Goal: Transaction & Acquisition: Purchase product/service

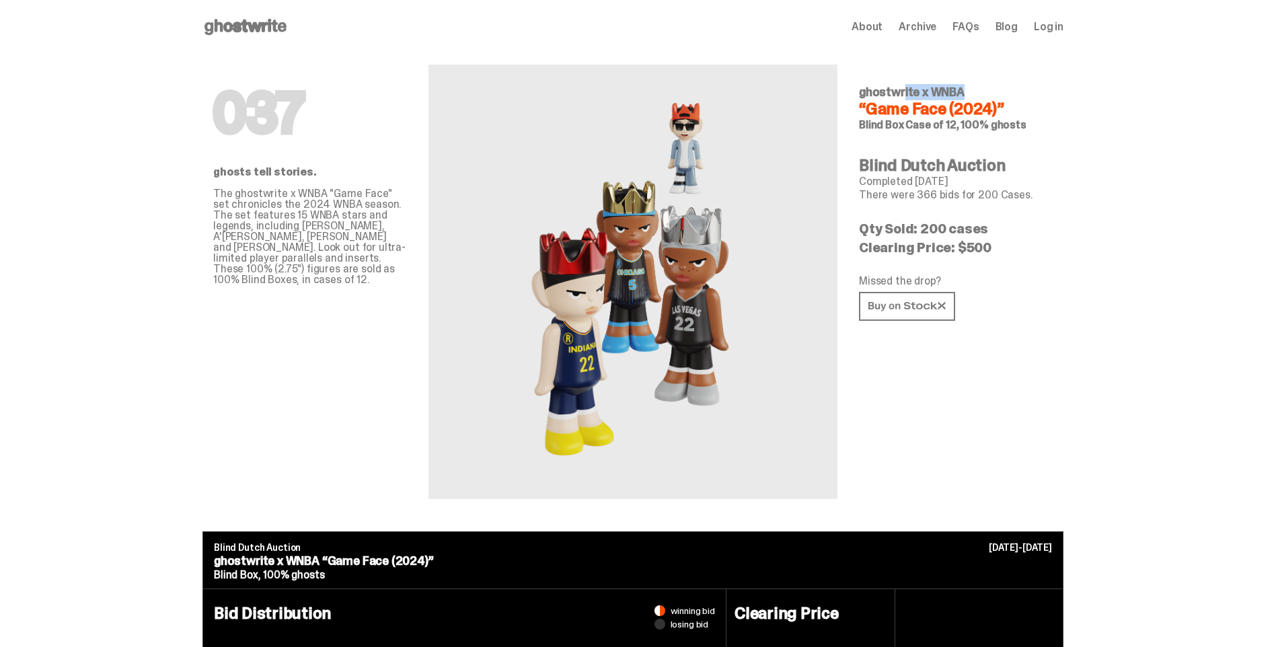
drag, startPoint x: 862, startPoint y: 88, endPoint x: 920, endPoint y: 89, distance: 57.8
click at [920, 89] on div "037 ghosts tell stories. The ghostwrite x WNBA "Game Face" set chronicles the 2…" at bounding box center [632, 293] width 861 height 478
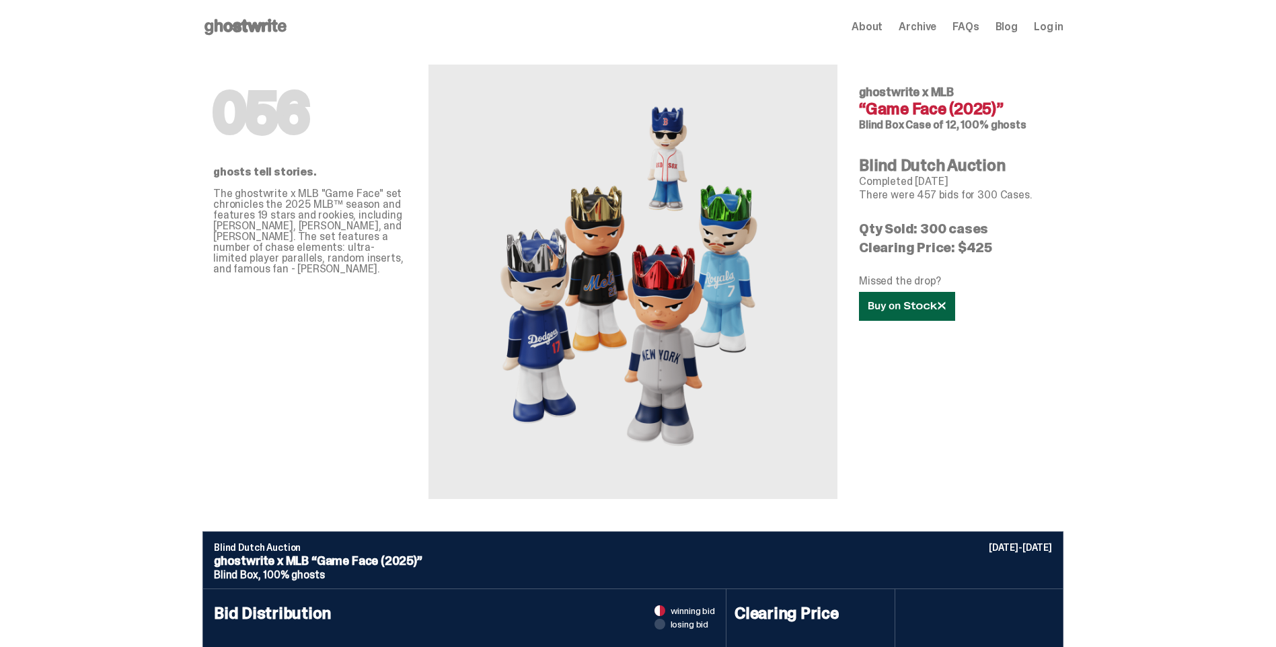
click at [917, 319] on link at bounding box center [907, 306] width 96 height 29
click at [911, 311] on icon at bounding box center [906, 306] width 77 height 10
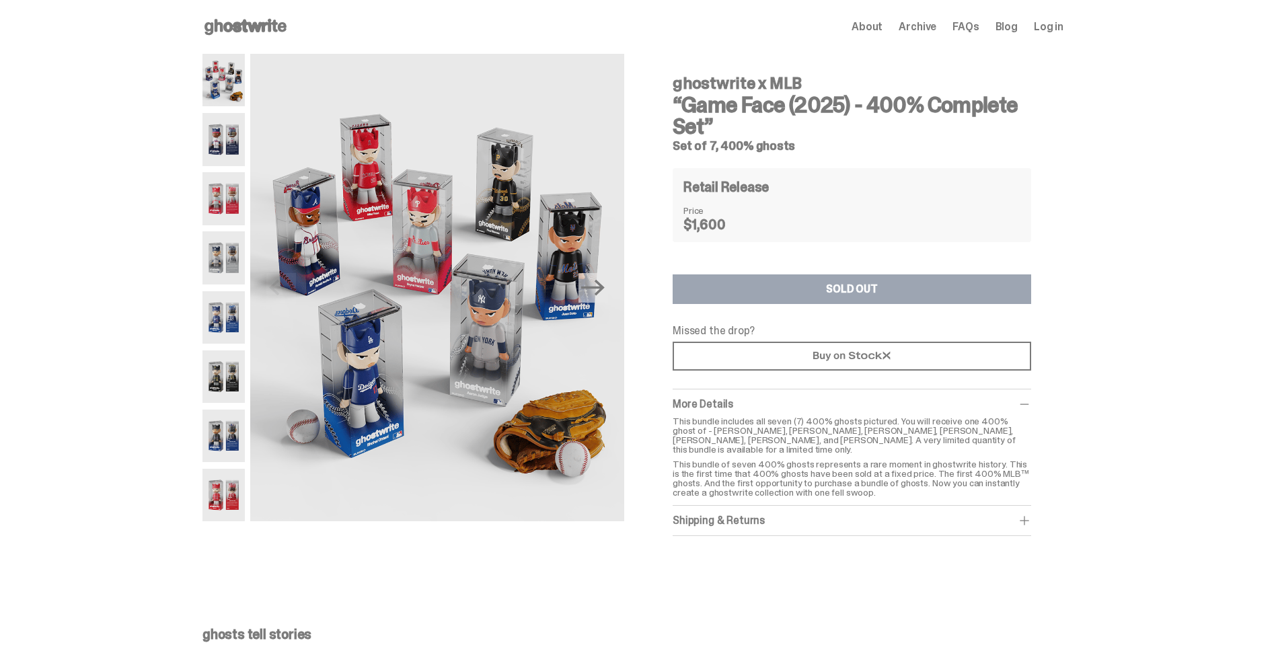
click at [239, 139] on img at bounding box center [223, 139] width 42 height 52
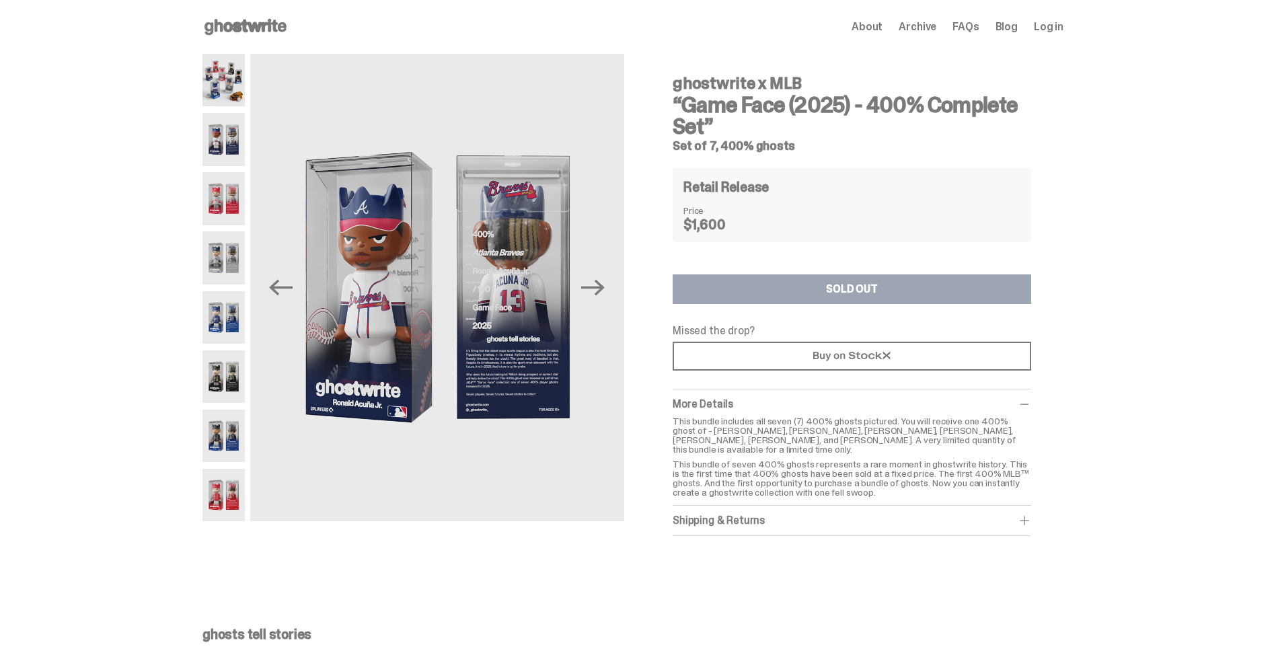
click at [235, 206] on img at bounding box center [223, 198] width 42 height 52
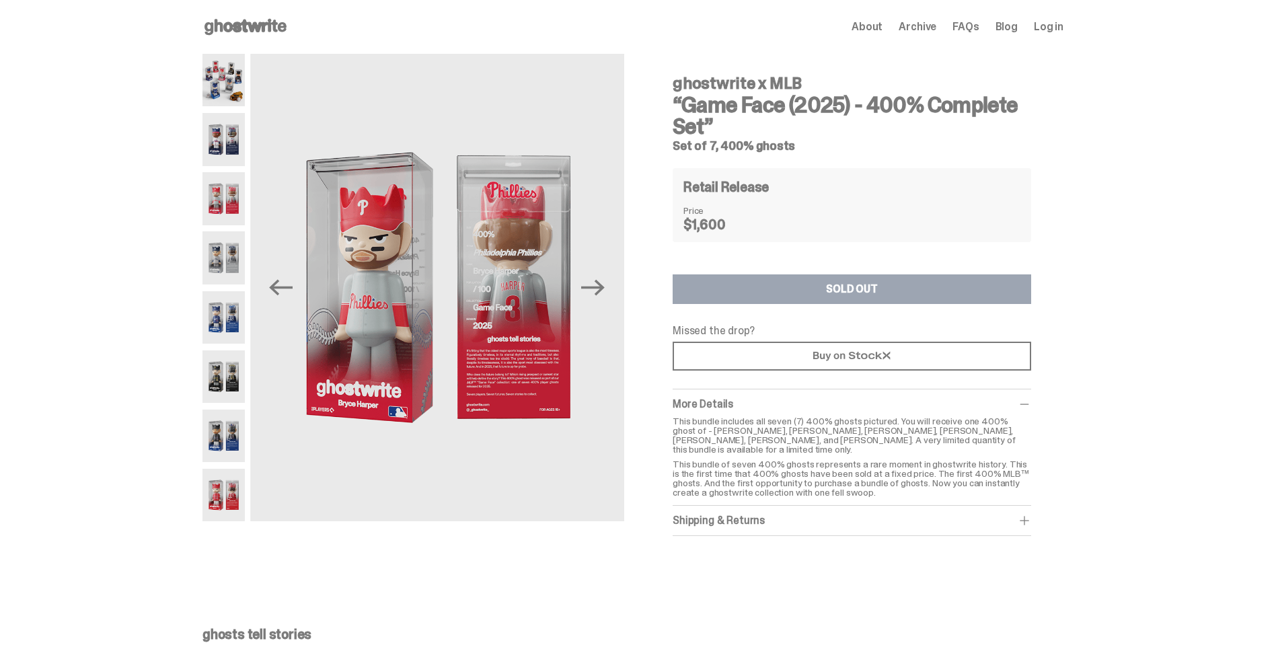
click at [229, 256] on img at bounding box center [223, 257] width 42 height 52
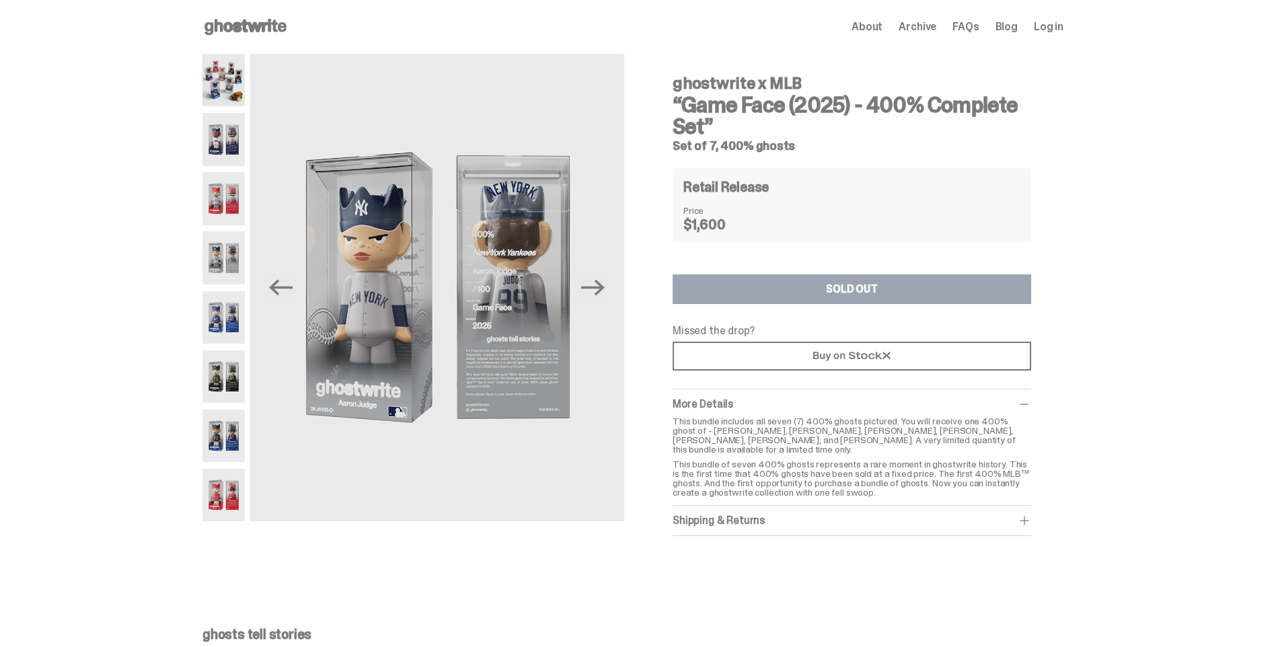
click at [231, 315] on img at bounding box center [223, 317] width 42 height 52
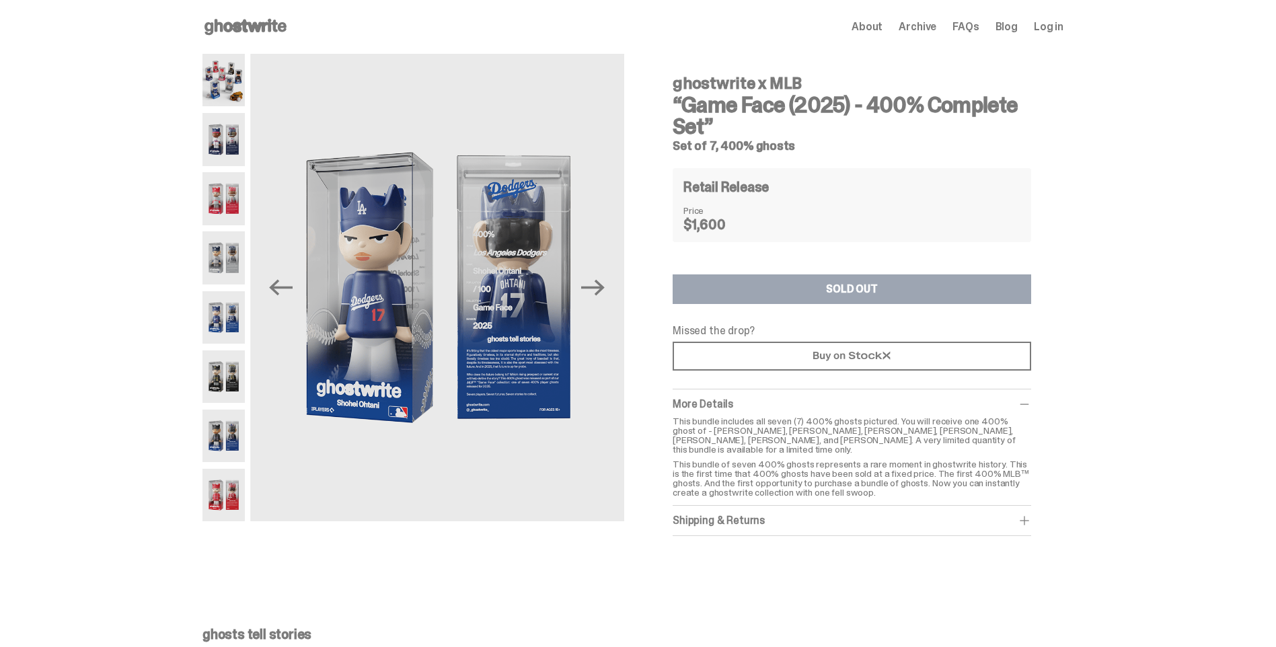
click at [230, 383] on img at bounding box center [223, 376] width 42 height 52
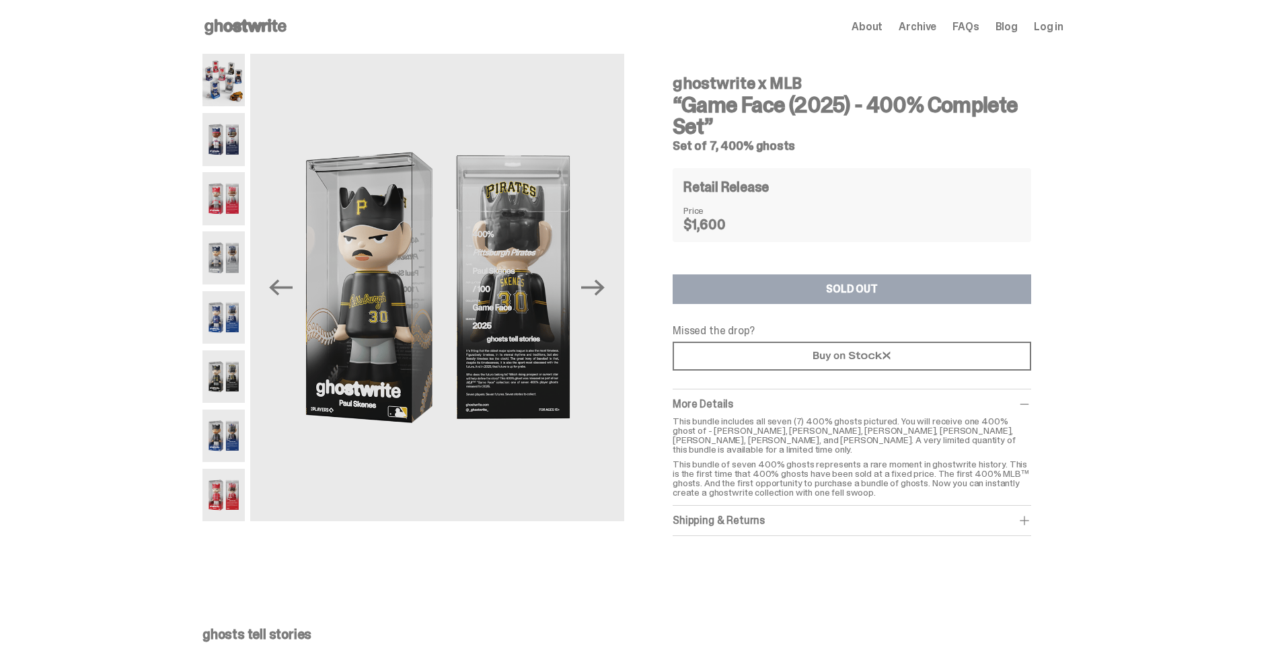
click at [238, 435] on img at bounding box center [223, 436] width 42 height 52
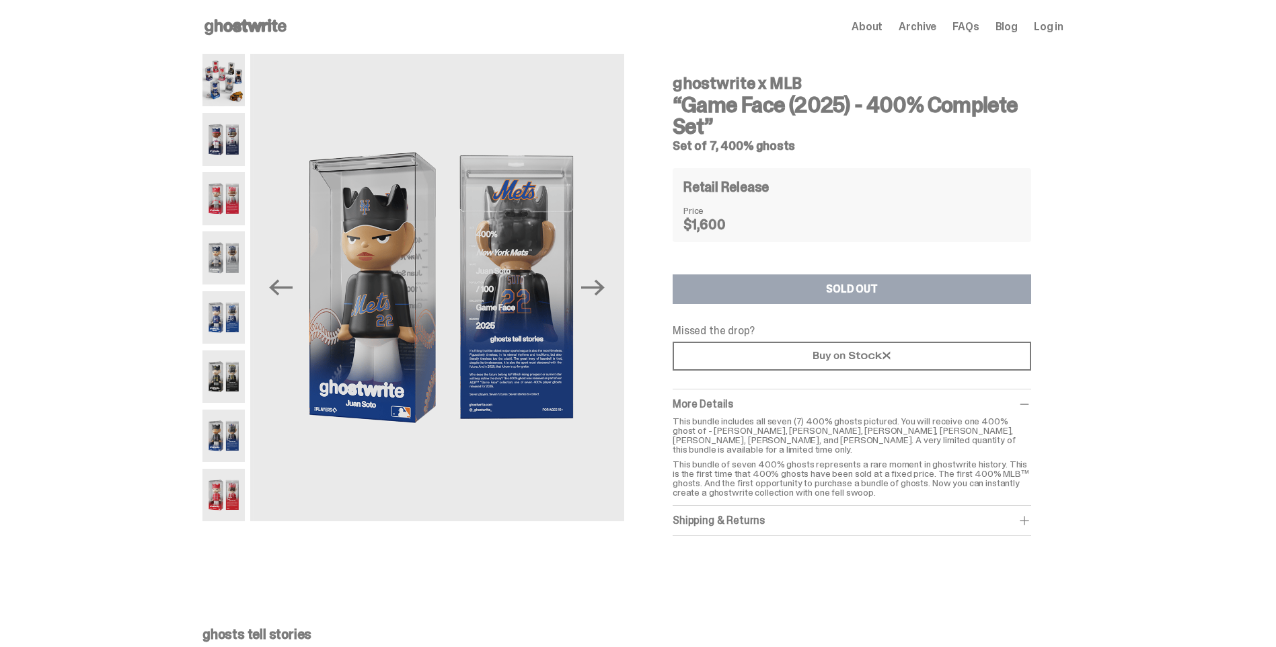
click at [228, 494] on img at bounding box center [223, 495] width 42 height 52
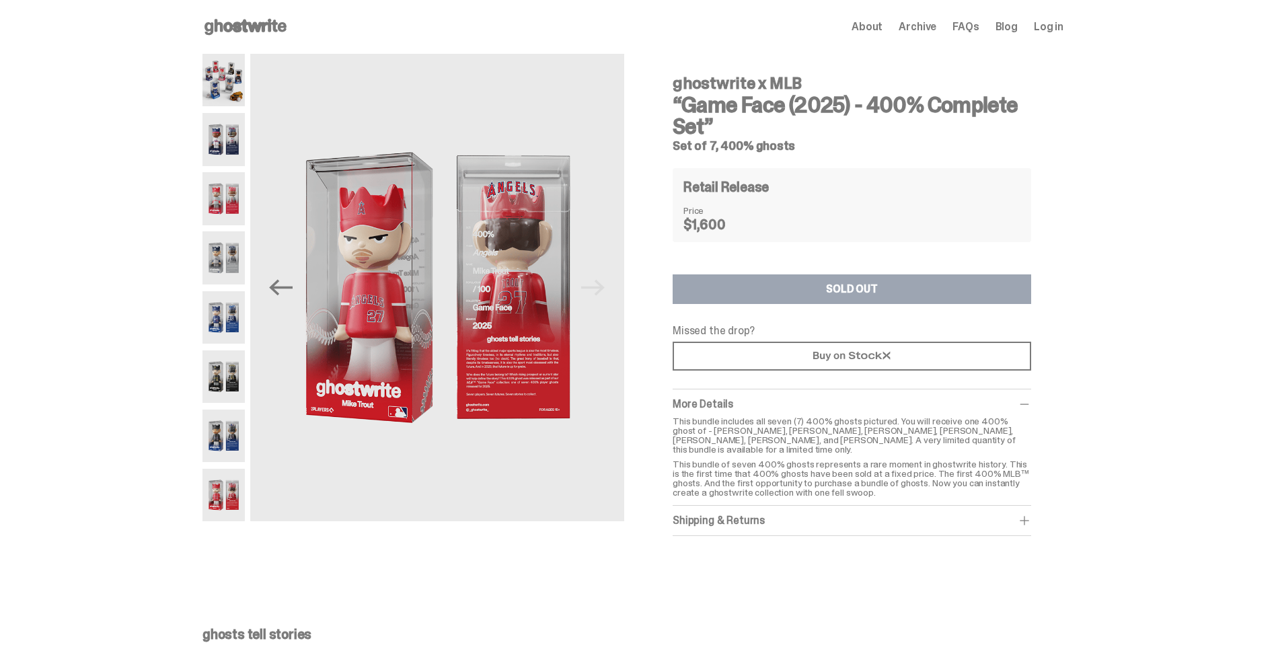
click at [235, 87] on img at bounding box center [223, 80] width 42 height 52
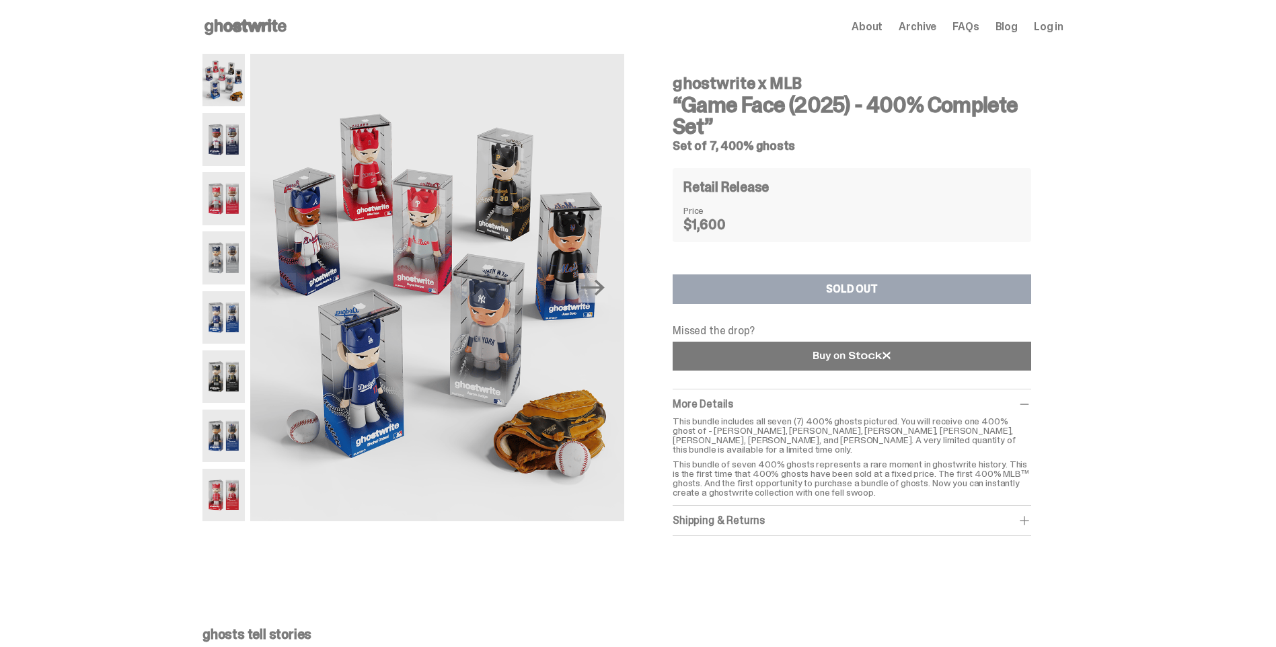
click at [804, 367] on link at bounding box center [852, 356] width 359 height 29
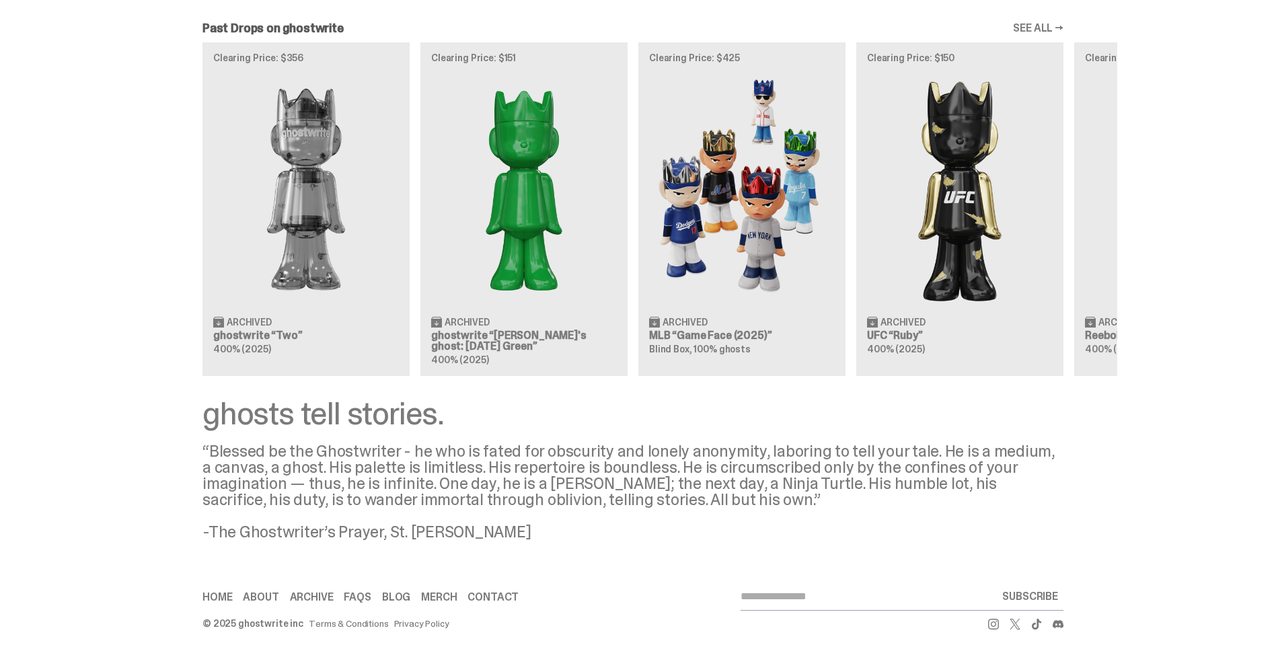
scroll to position [1252, 0]
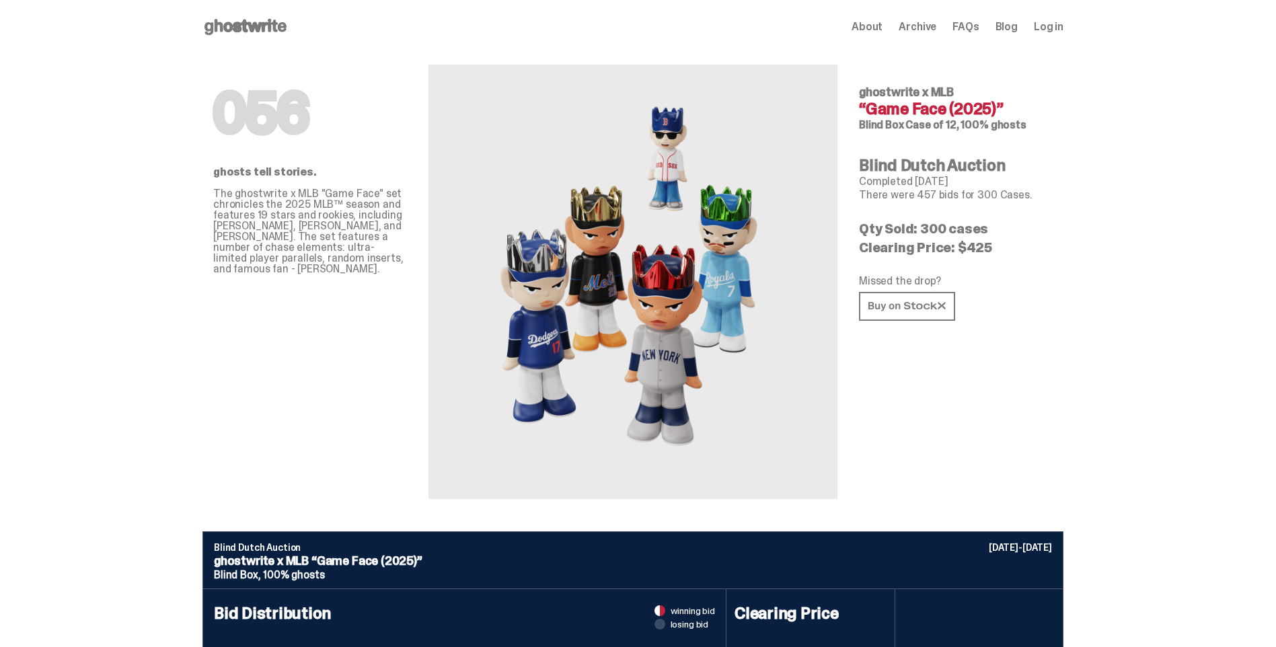
click at [721, 235] on img at bounding box center [633, 282] width 296 height 370
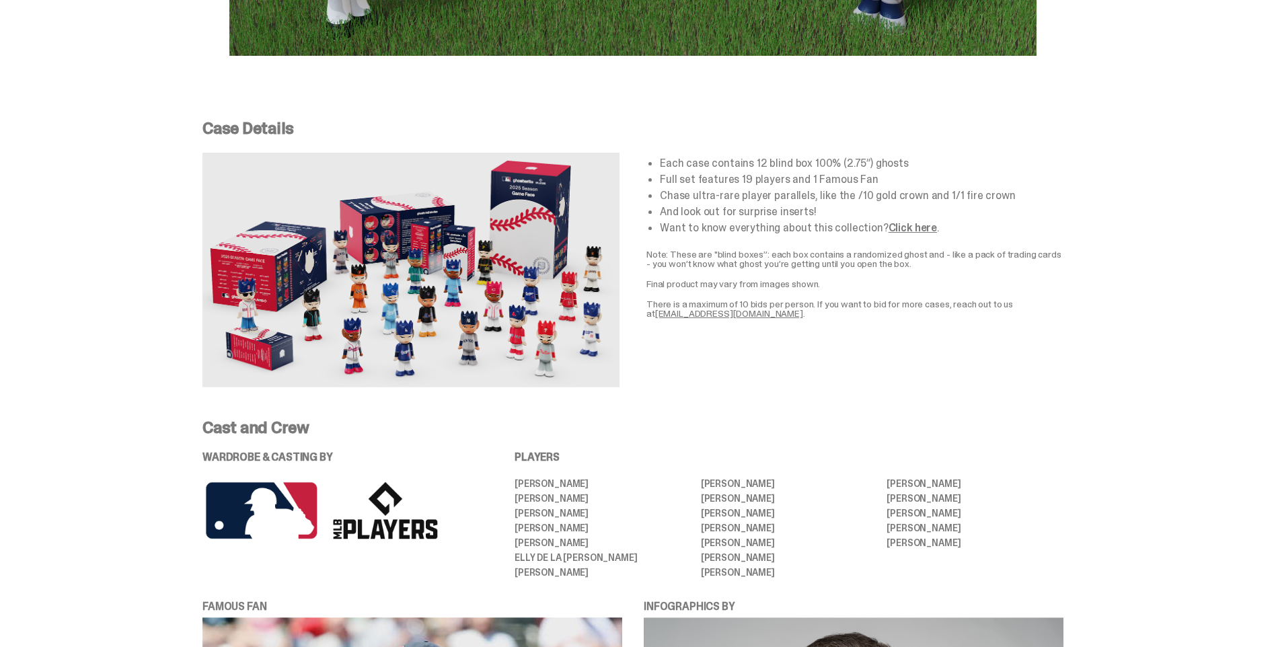
scroll to position [2489, 0]
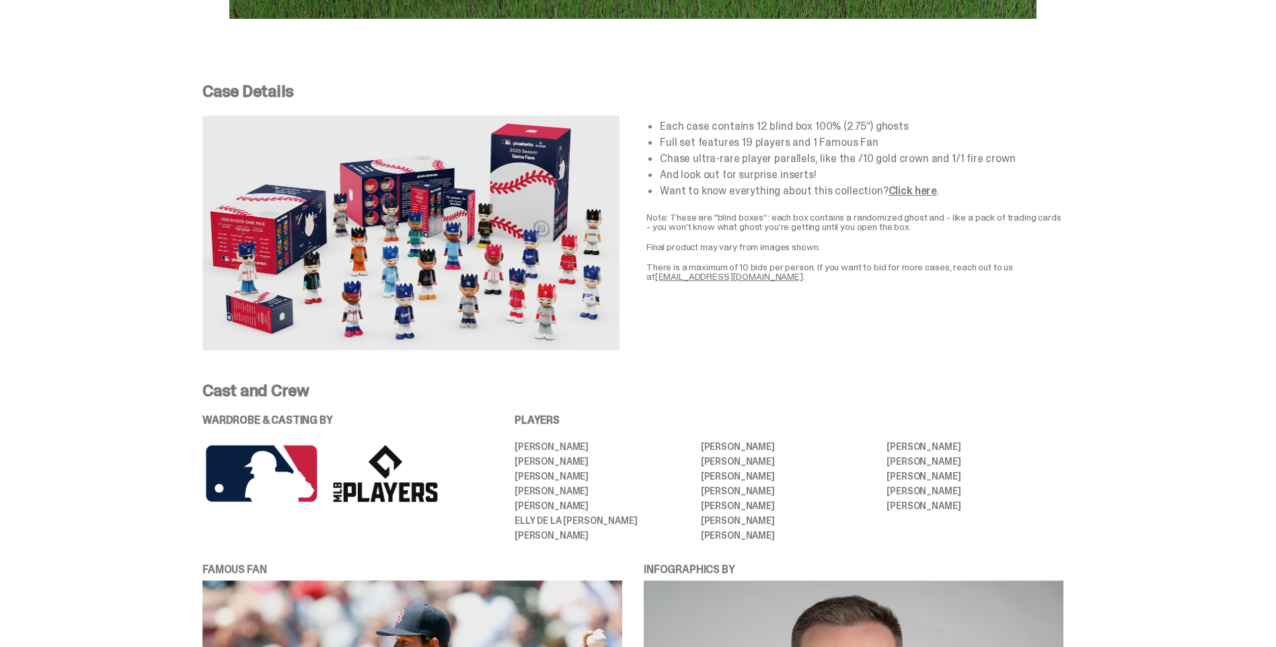
click at [898, 184] on link "Click here" at bounding box center [913, 191] width 48 height 14
